Goal: Task Accomplishment & Management: Use online tool/utility

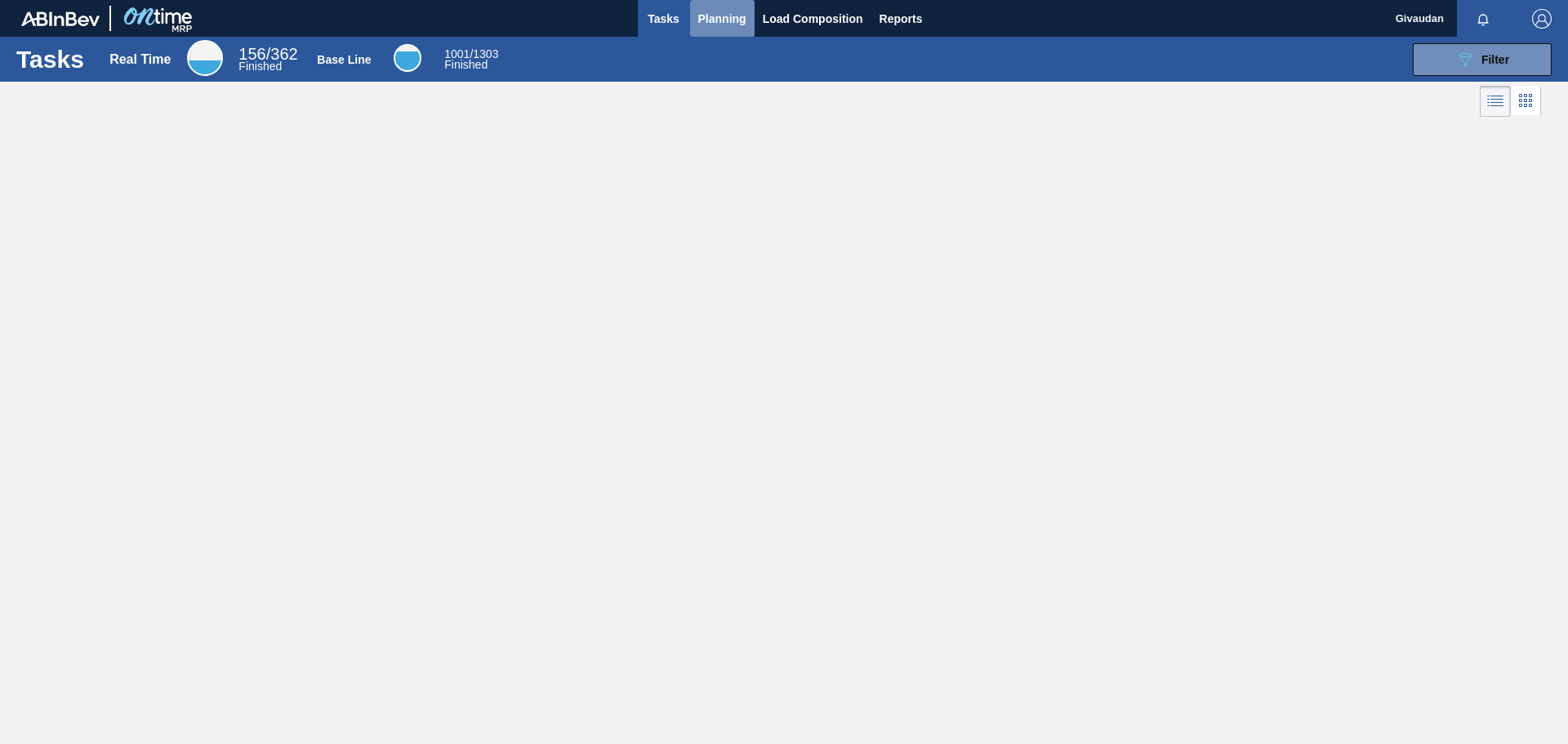
click at [737, 22] on span "Planning" at bounding box center [723, 18] width 48 height 20
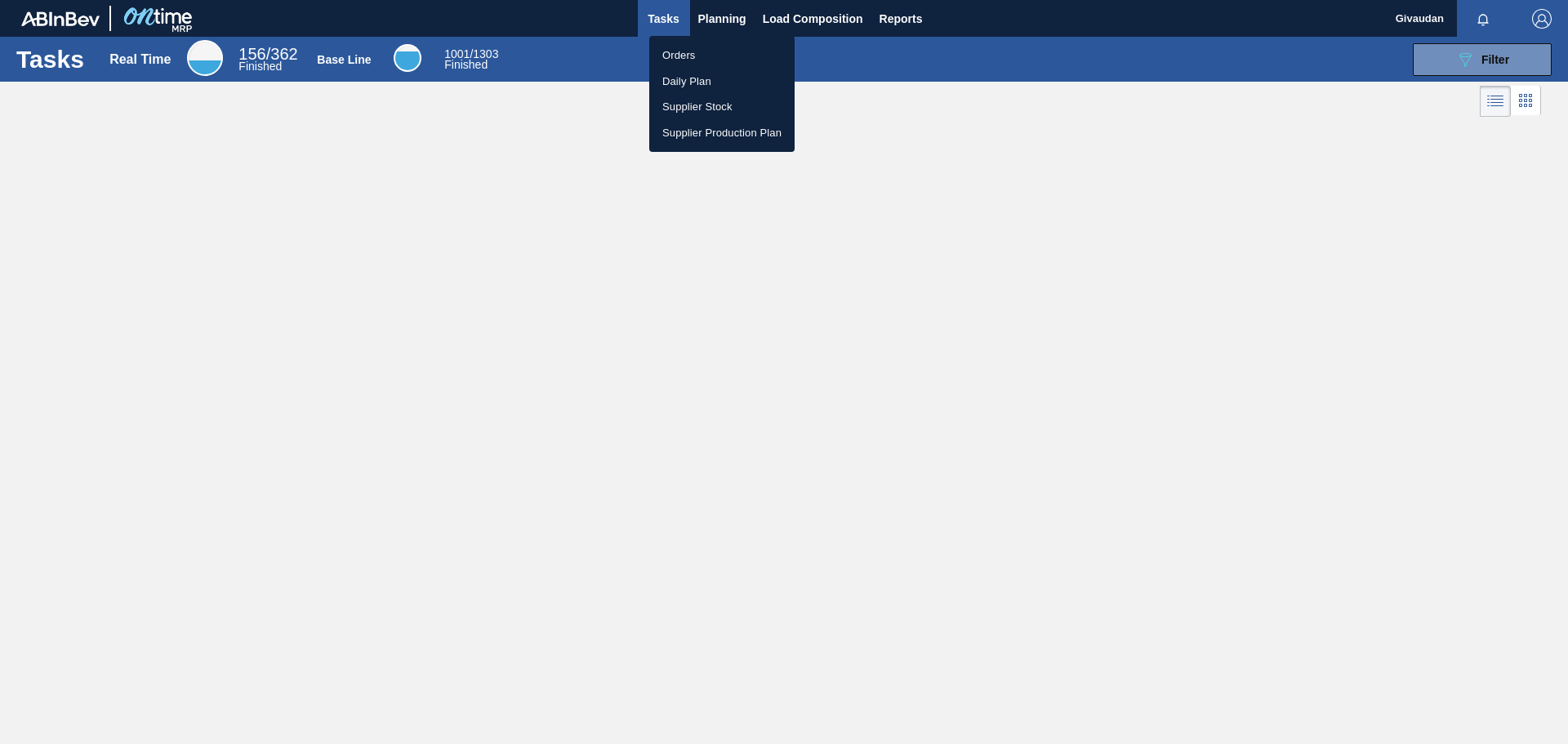
click at [702, 61] on li "Orders" at bounding box center [722, 55] width 145 height 26
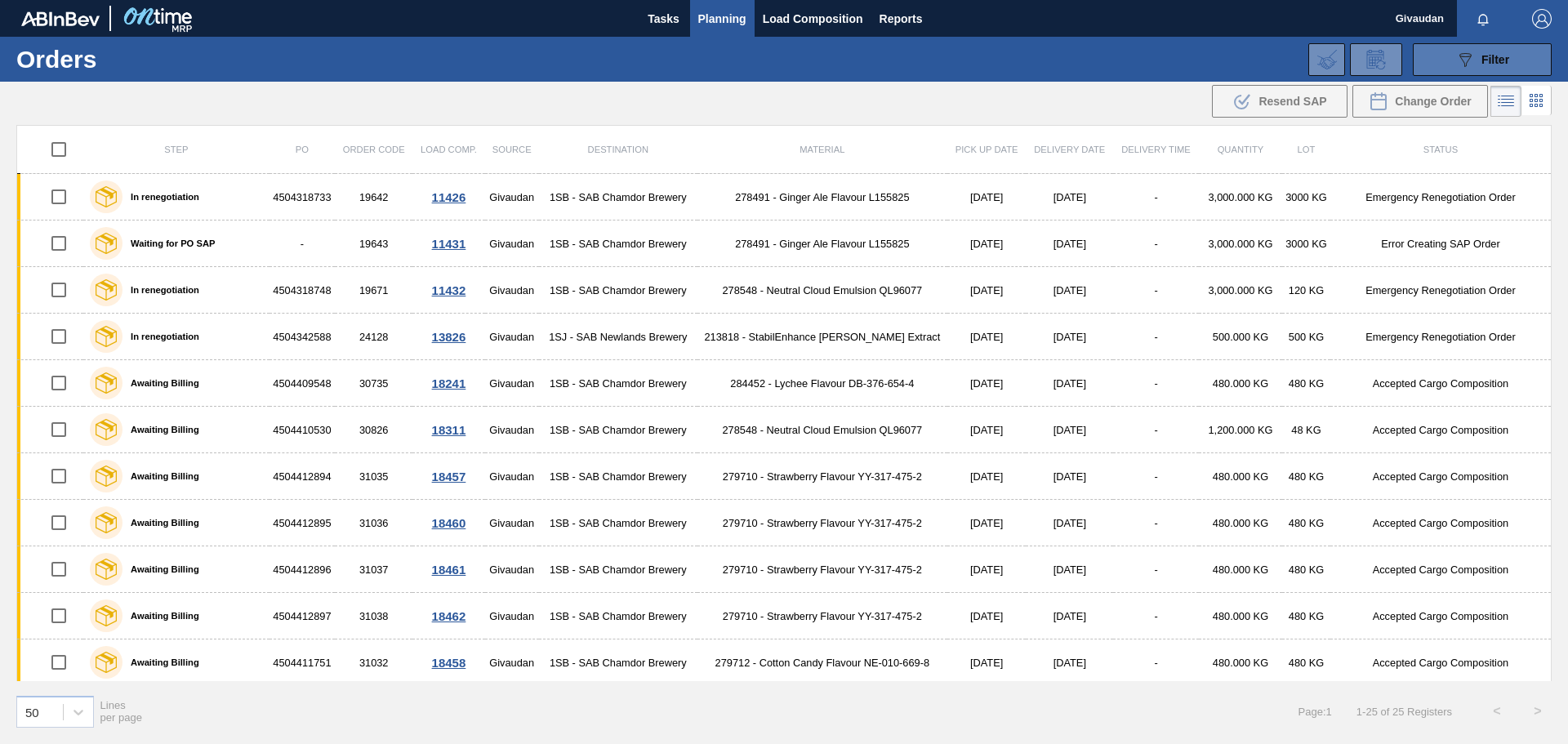
click at [1481, 67] on div "089F7B8B-B2A5-4AFE-B5C0-19BA573D28AC Filter" at bounding box center [1482, 60] width 54 height 20
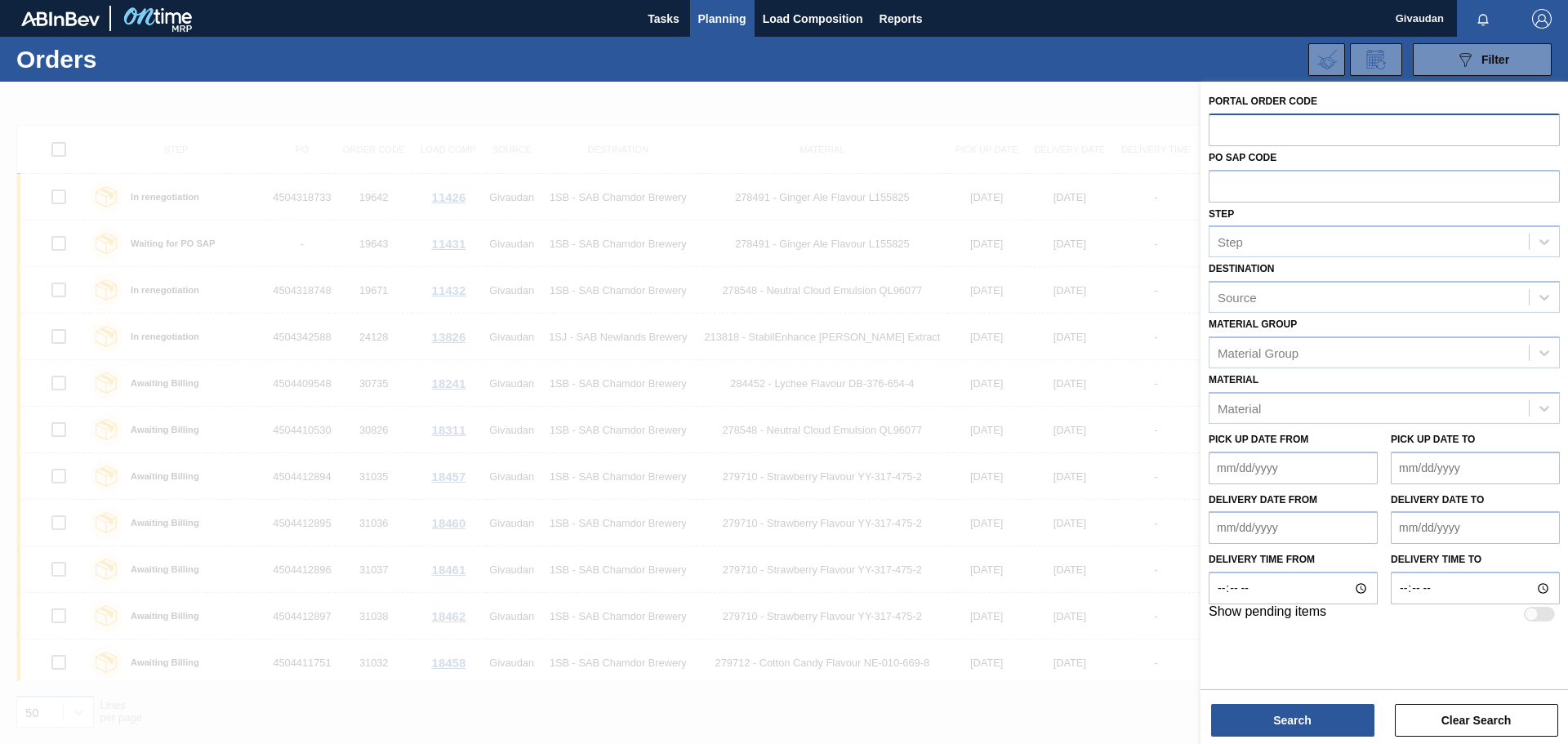
click at [1345, 133] on input "text" at bounding box center [1384, 129] width 351 height 31
paste input "31370"
type input "31370"
click at [1246, 729] on button "Search" at bounding box center [1292, 720] width 163 height 33
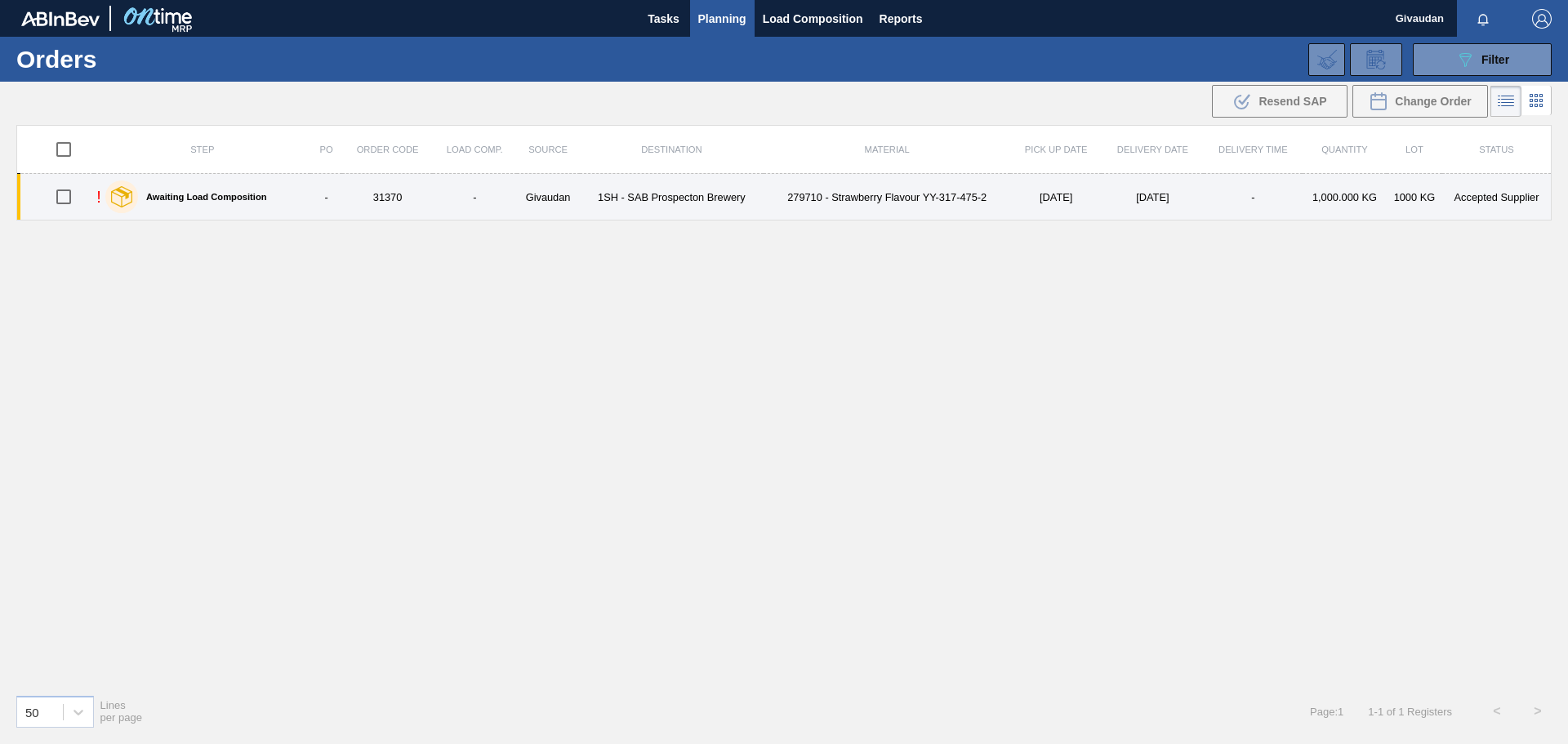
click at [398, 194] on td "31370" at bounding box center [387, 197] width 91 height 47
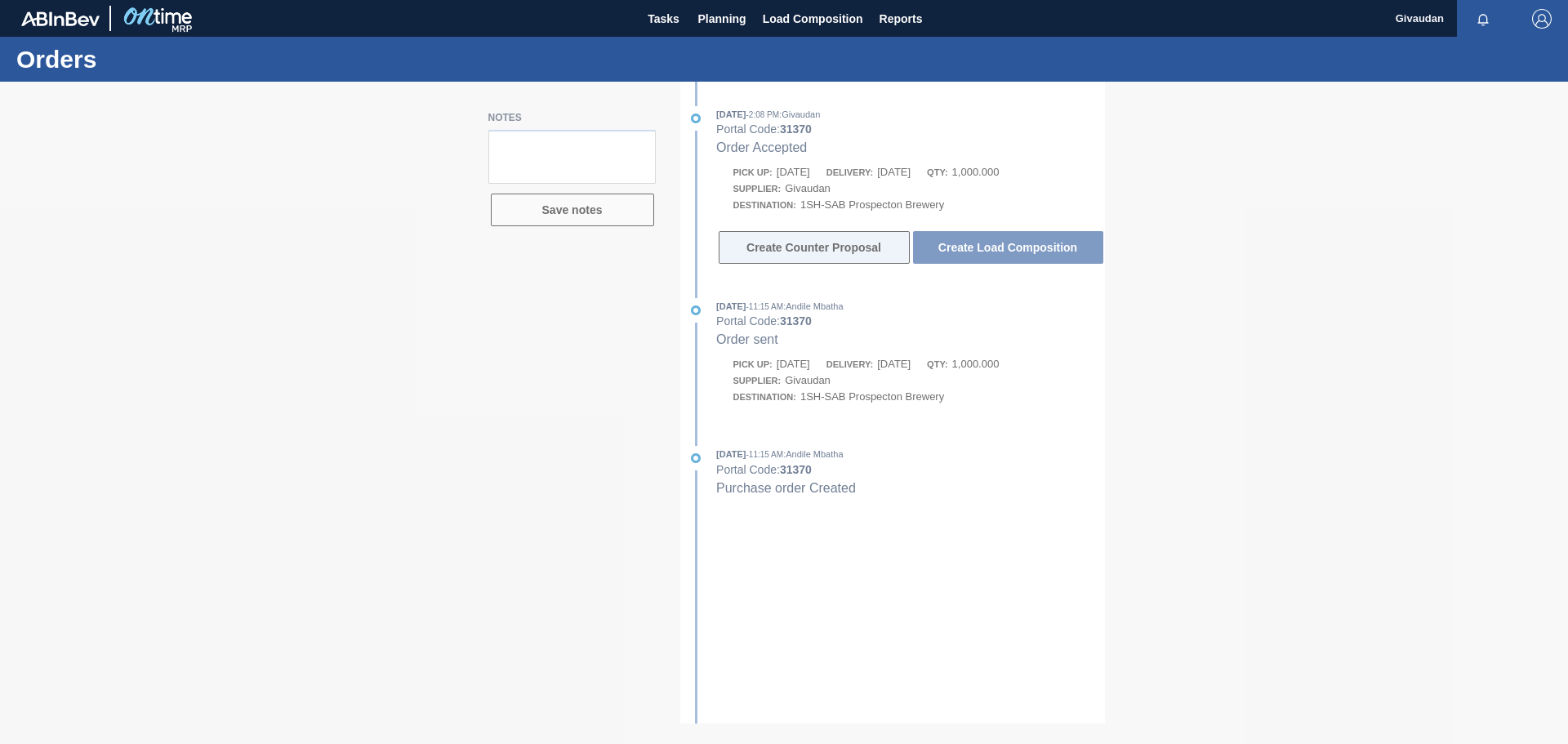
type textarea "Order received and accepted - order confirmation to be shared once planning tea…"
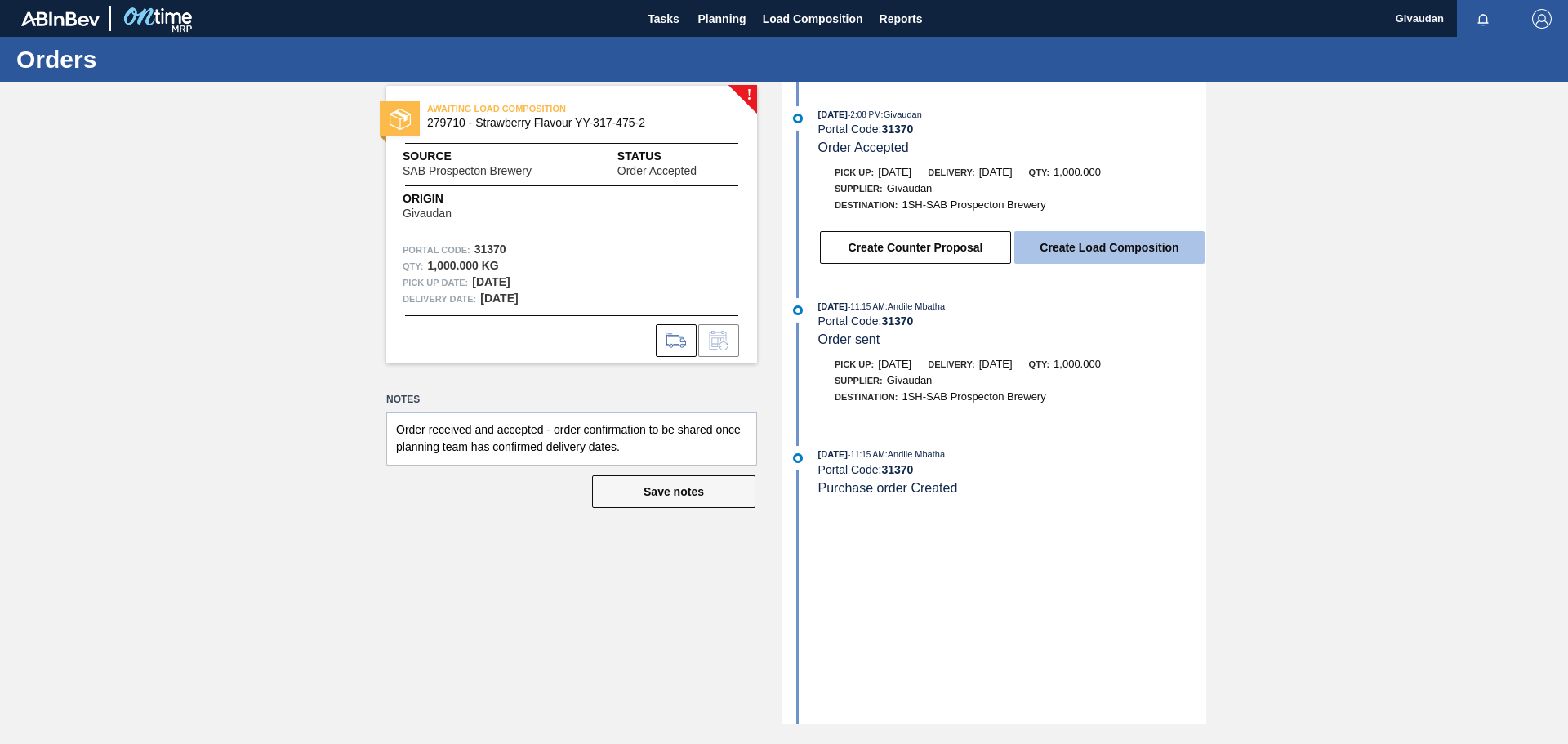
click at [1078, 243] on button "Create Load Composition" at bounding box center [1110, 248] width 190 height 33
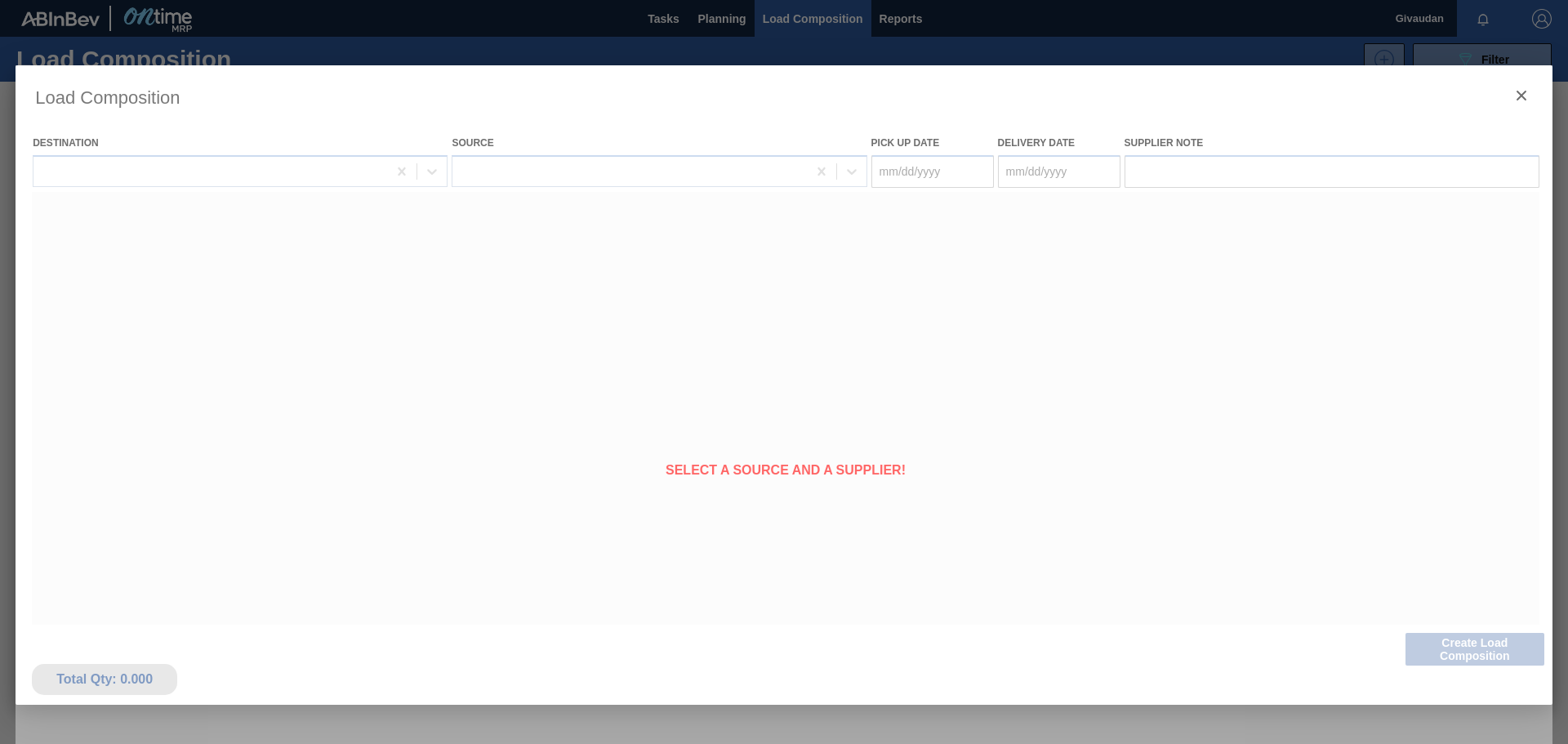
type Date "[DATE]"
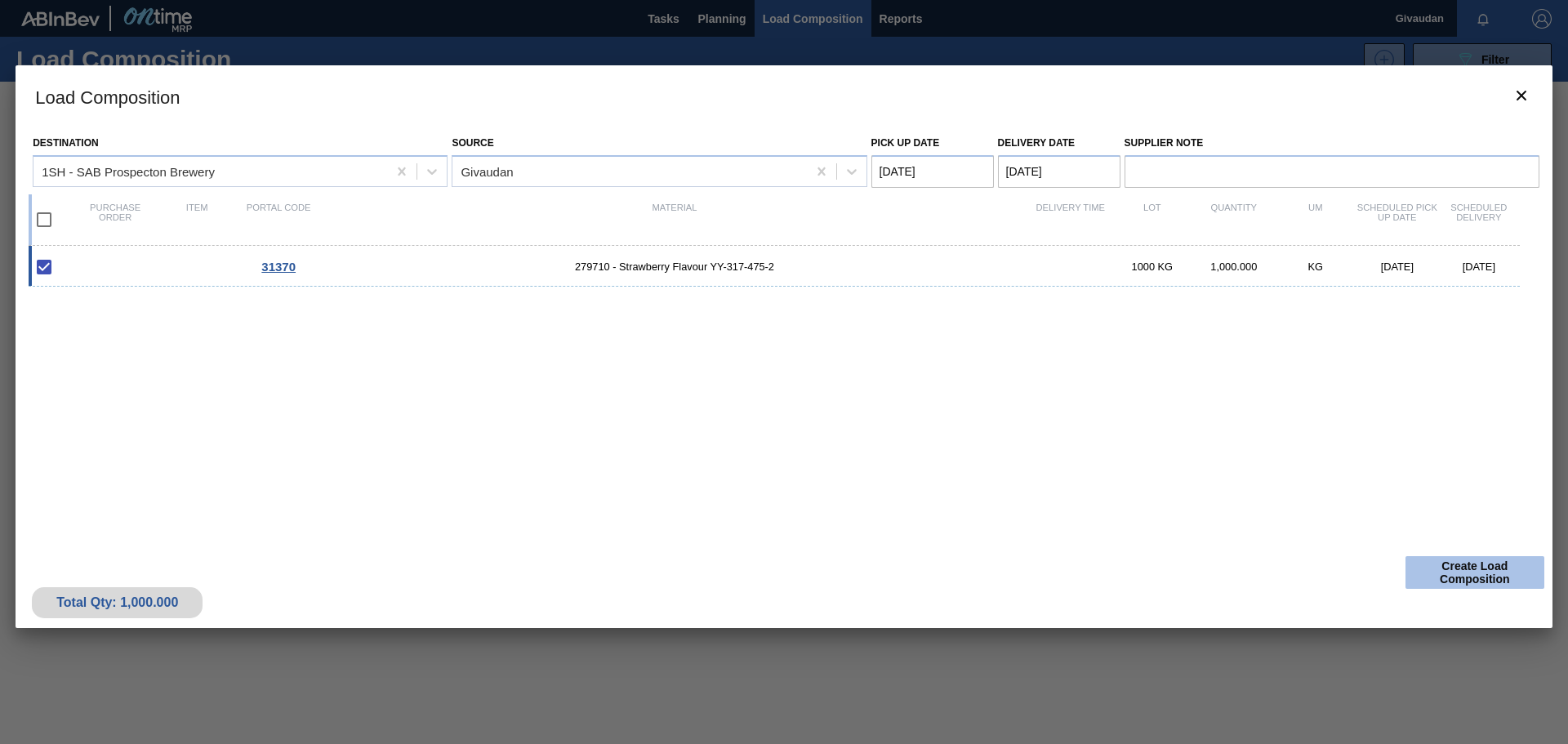
click at [1454, 558] on button "Create Load Composition" at bounding box center [1475, 572] width 139 height 33
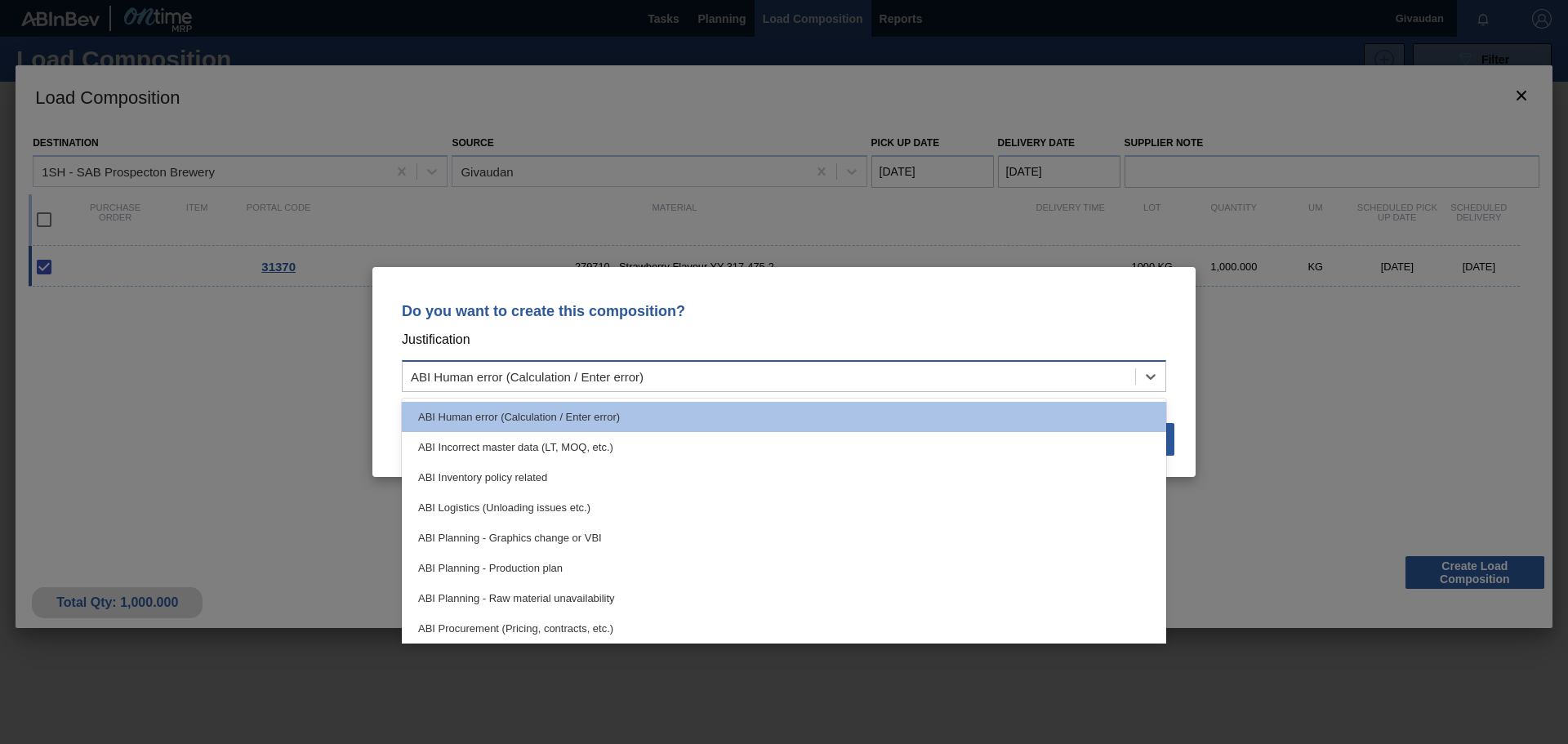
click at [677, 375] on div "ABI Human error (Calculation / Enter error)" at bounding box center [768, 376] width 732 height 23
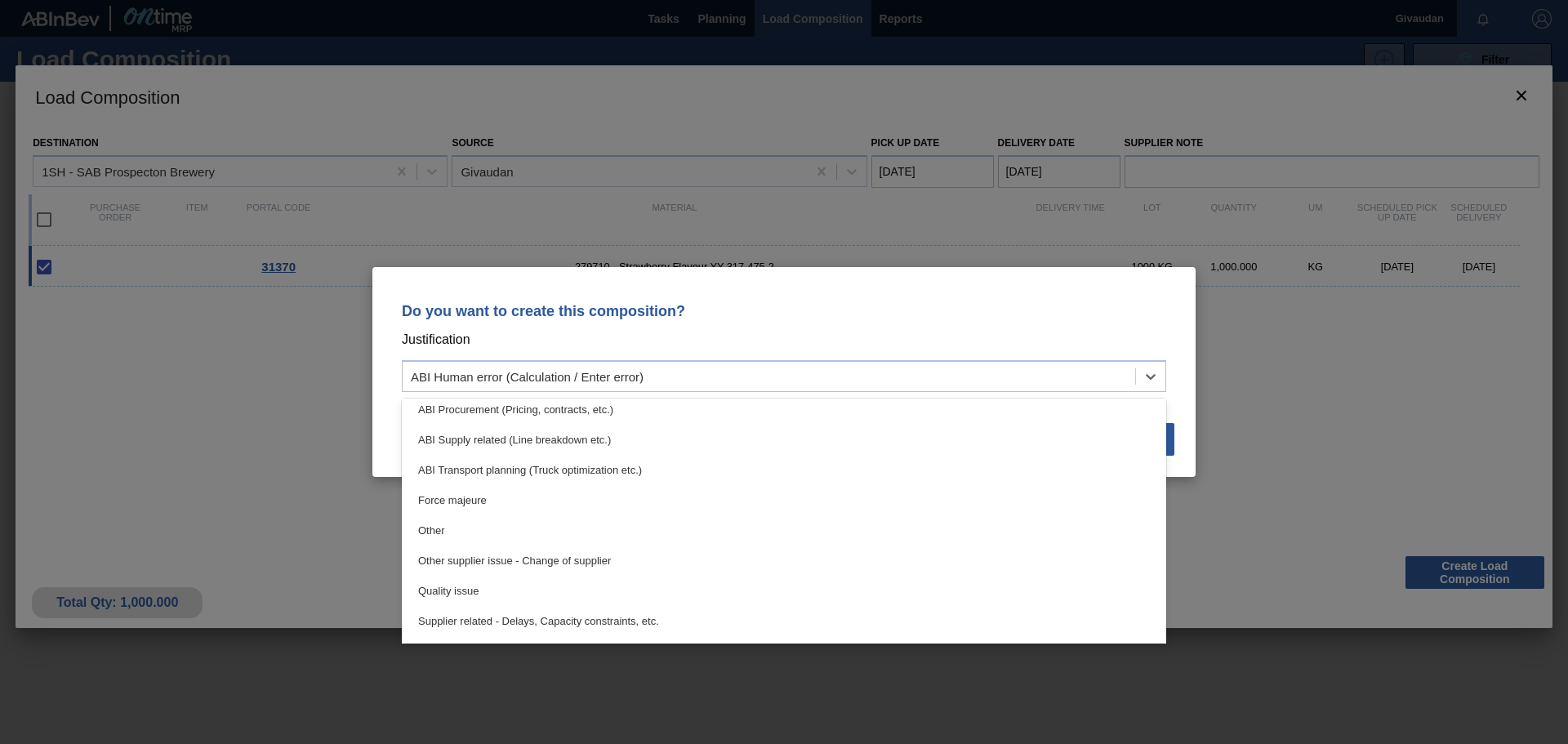
scroll to position [245, 0]
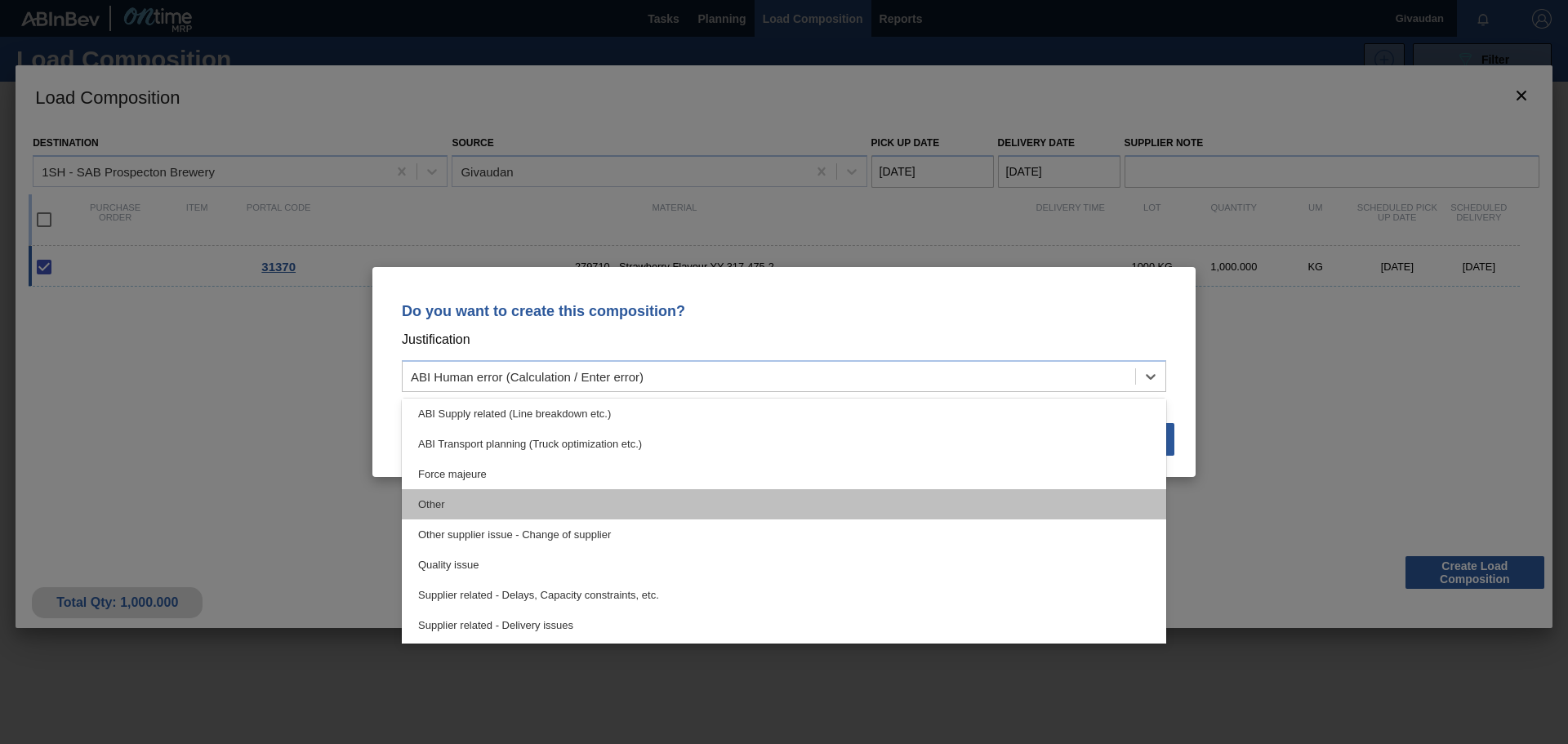
click at [645, 508] on div "Other" at bounding box center [783, 503] width 764 height 30
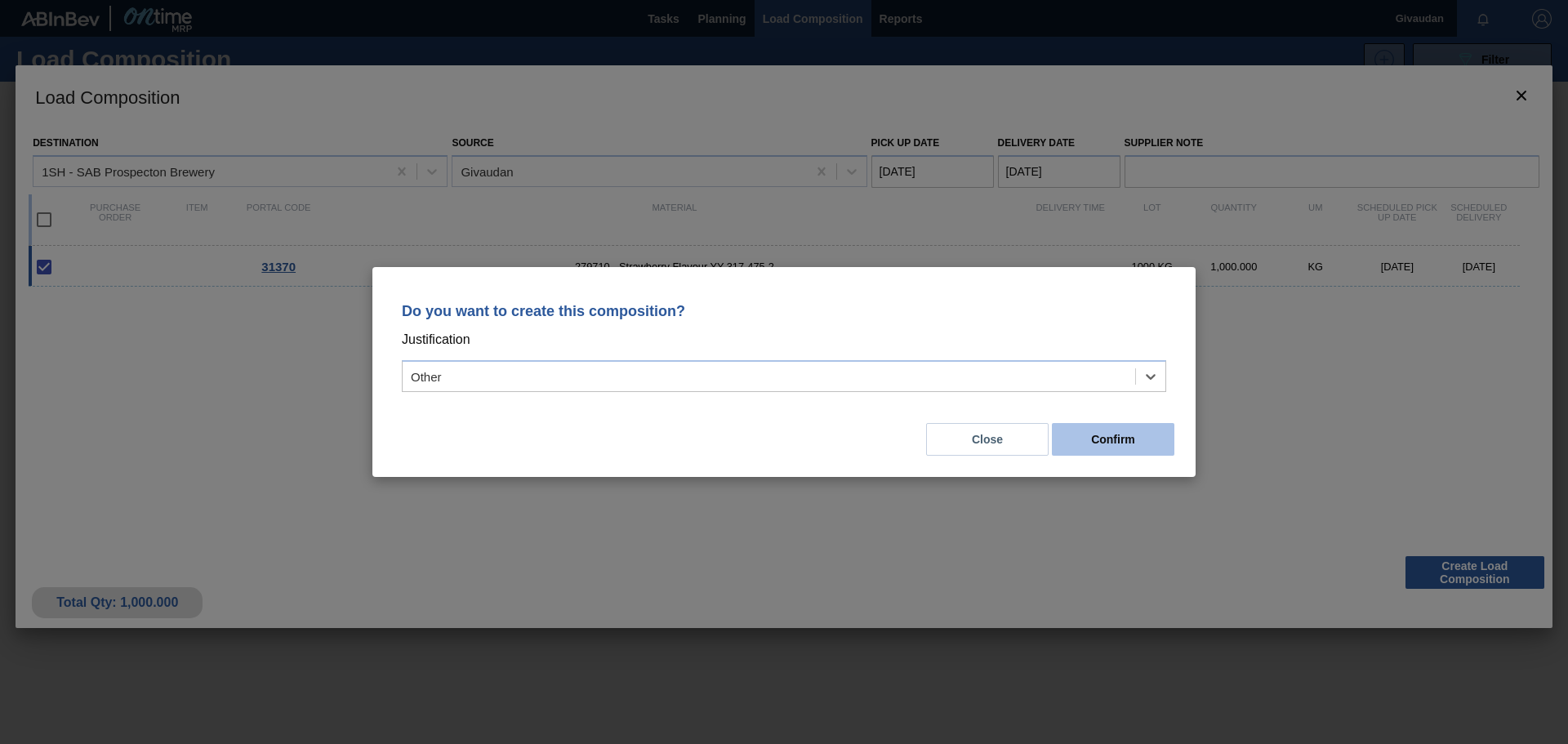
click at [1141, 441] on button "Confirm" at bounding box center [1113, 439] width 123 height 33
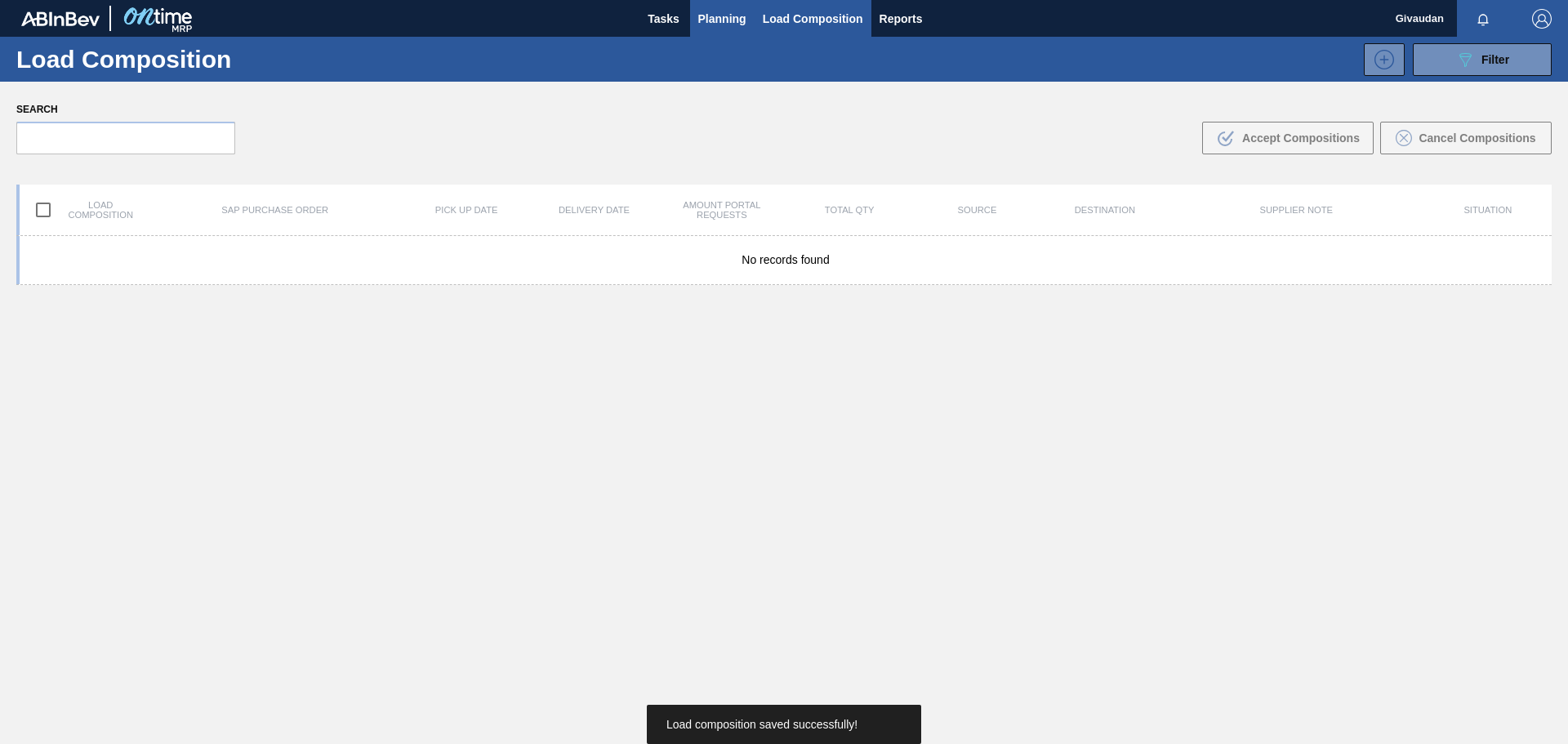
click at [729, 6] on button "Planning" at bounding box center [722, 18] width 65 height 37
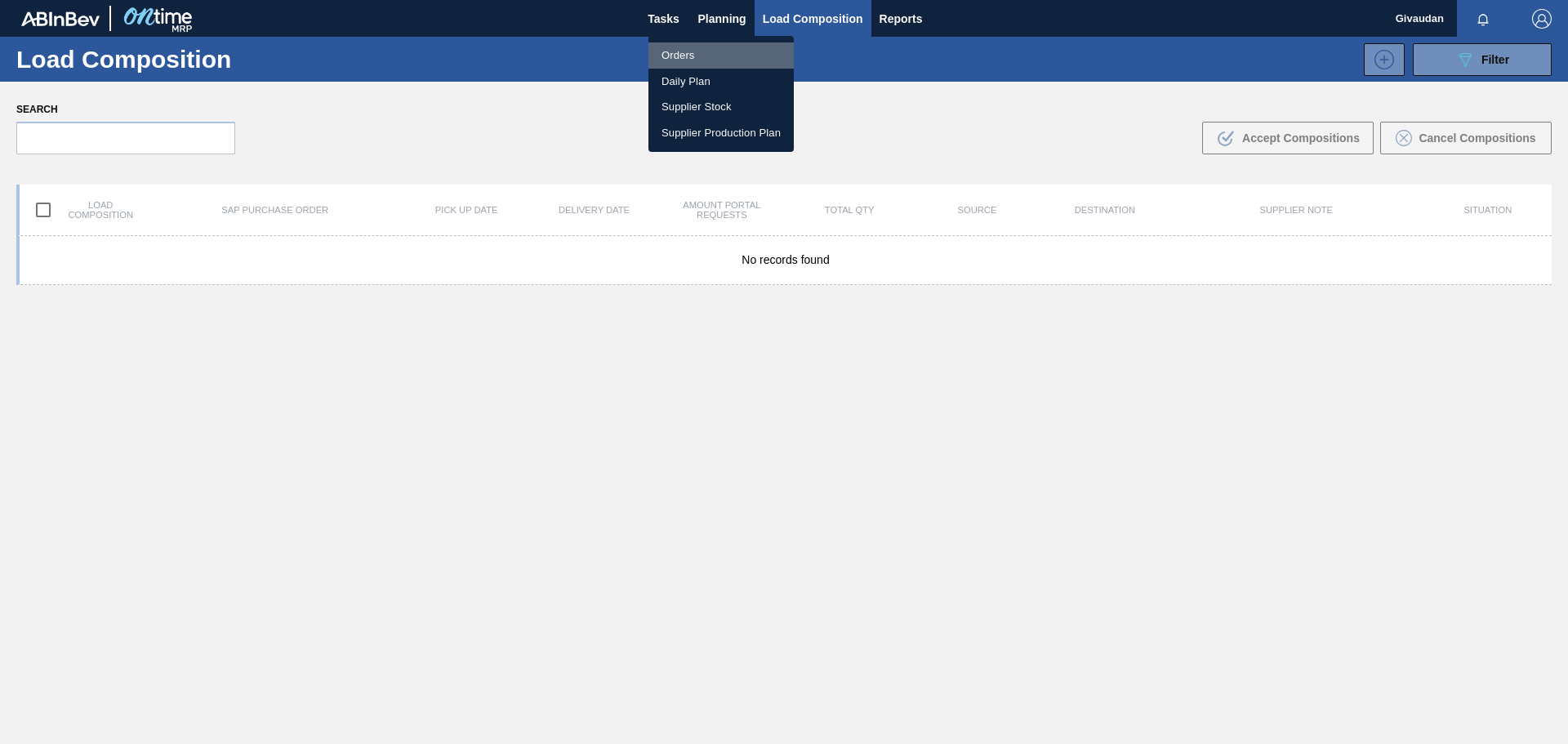
click at [706, 49] on li "Orders" at bounding box center [721, 55] width 145 height 26
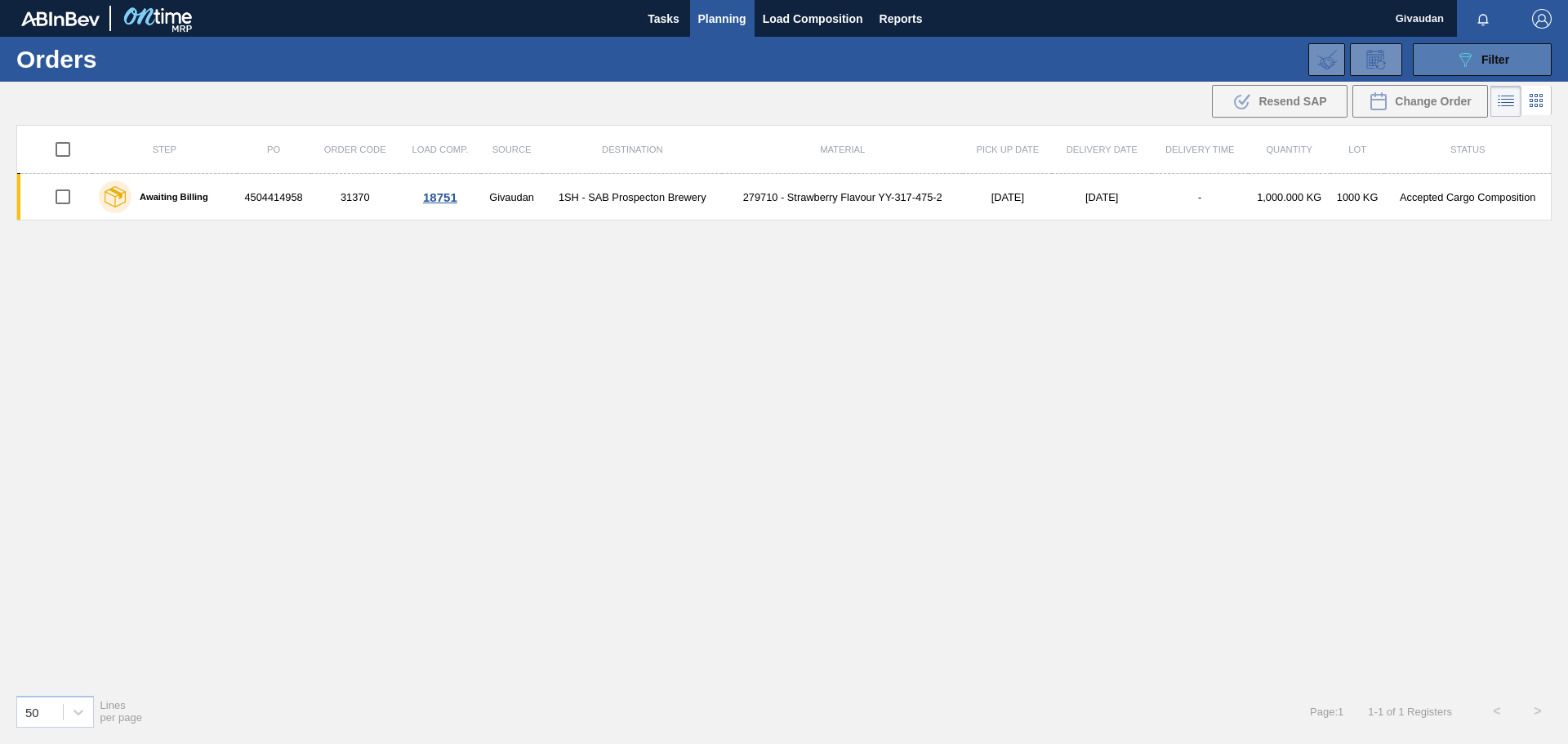
click at [1496, 58] on span "Filter" at bounding box center [1495, 59] width 28 height 13
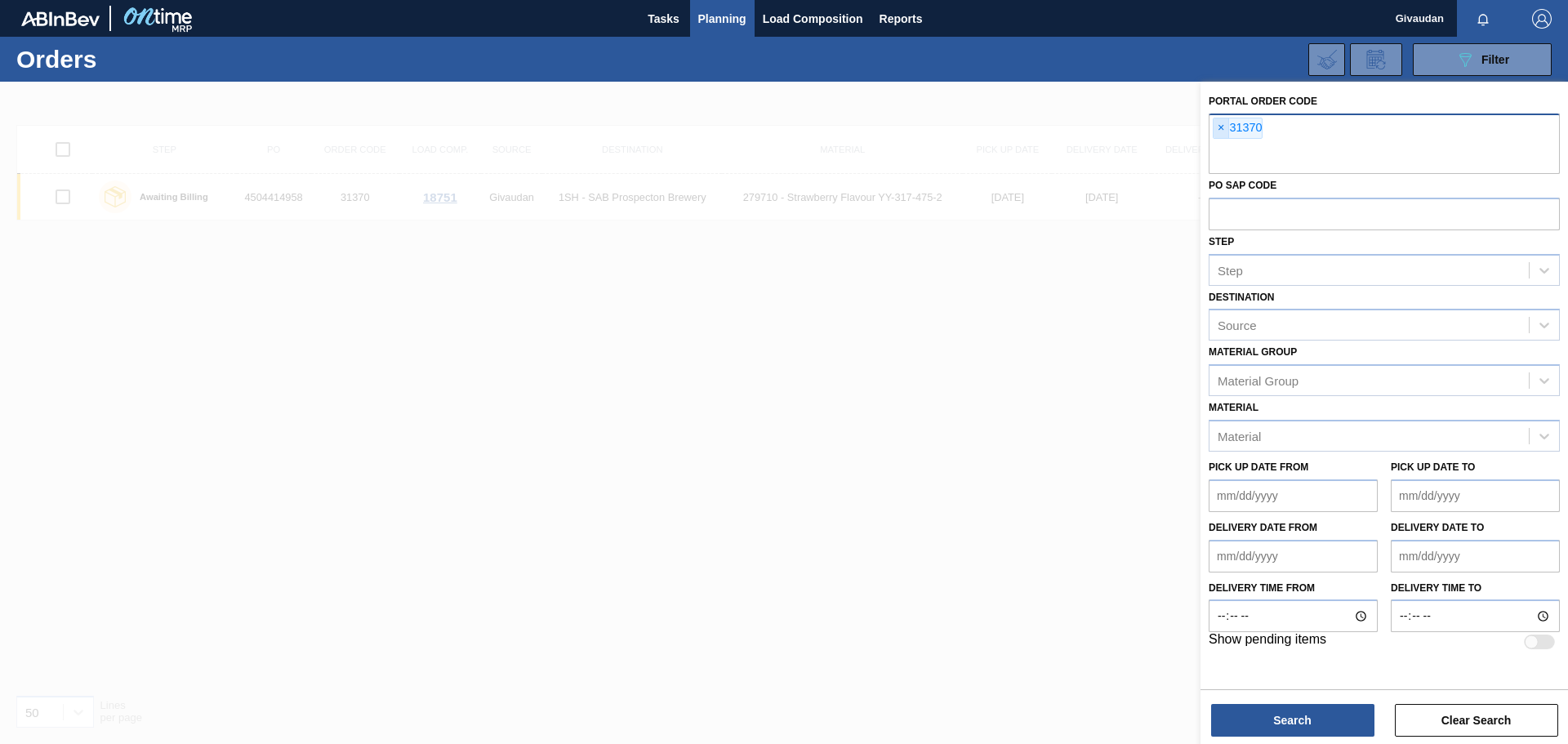
click at [1221, 124] on span "×" at bounding box center [1221, 128] width 16 height 20
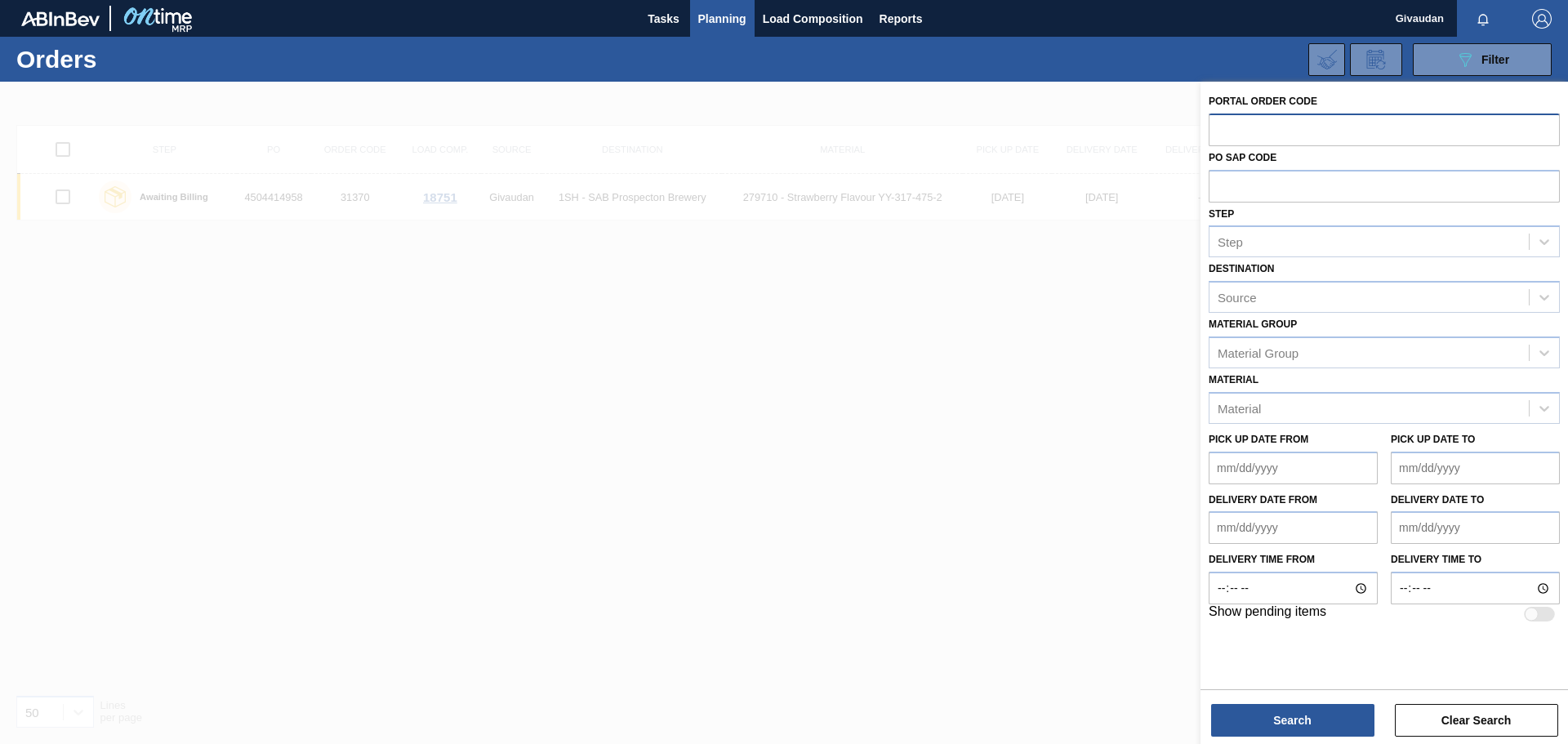
paste input "31374"
type input "31374"
click at [1303, 728] on button "Search" at bounding box center [1292, 720] width 163 height 33
